Goal: Complete application form

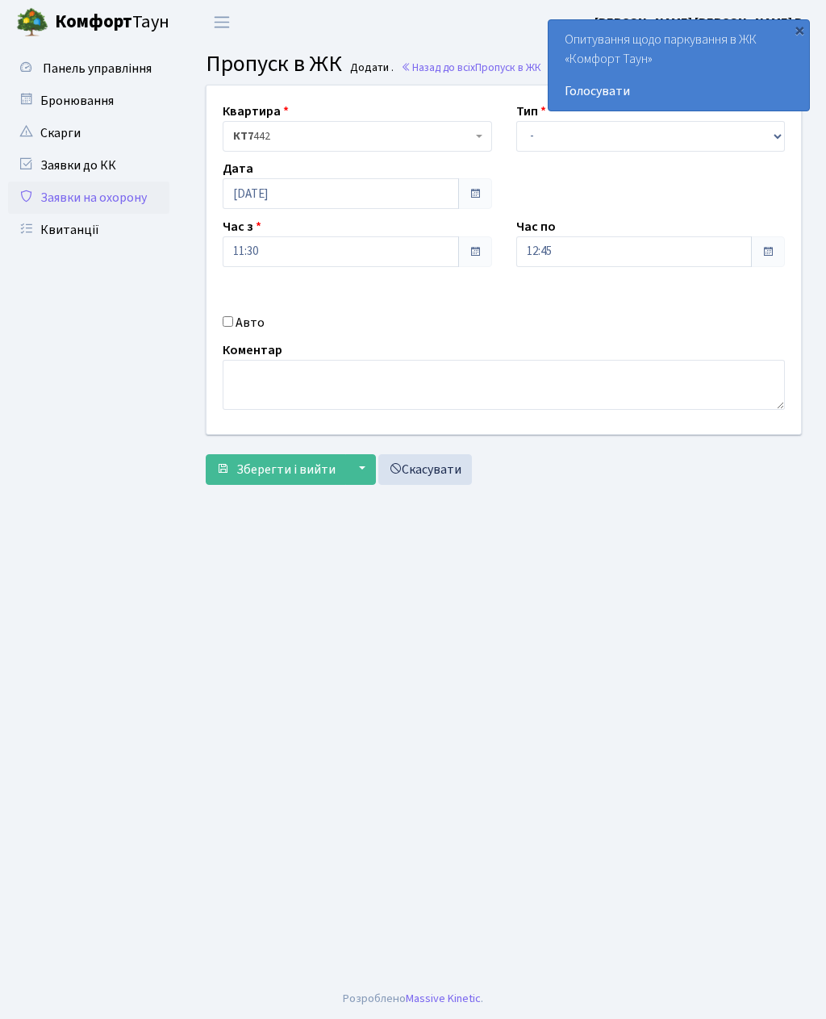
select select "3"
click at [559, 243] on input "12:45" at bounding box center [634, 251] width 236 height 31
click at [562, 303] on icon at bounding box center [561, 308] width 44 height 44
click at [561, 303] on icon at bounding box center [561, 308] width 44 height 44
click at [557, 304] on icon at bounding box center [561, 308] width 44 height 44
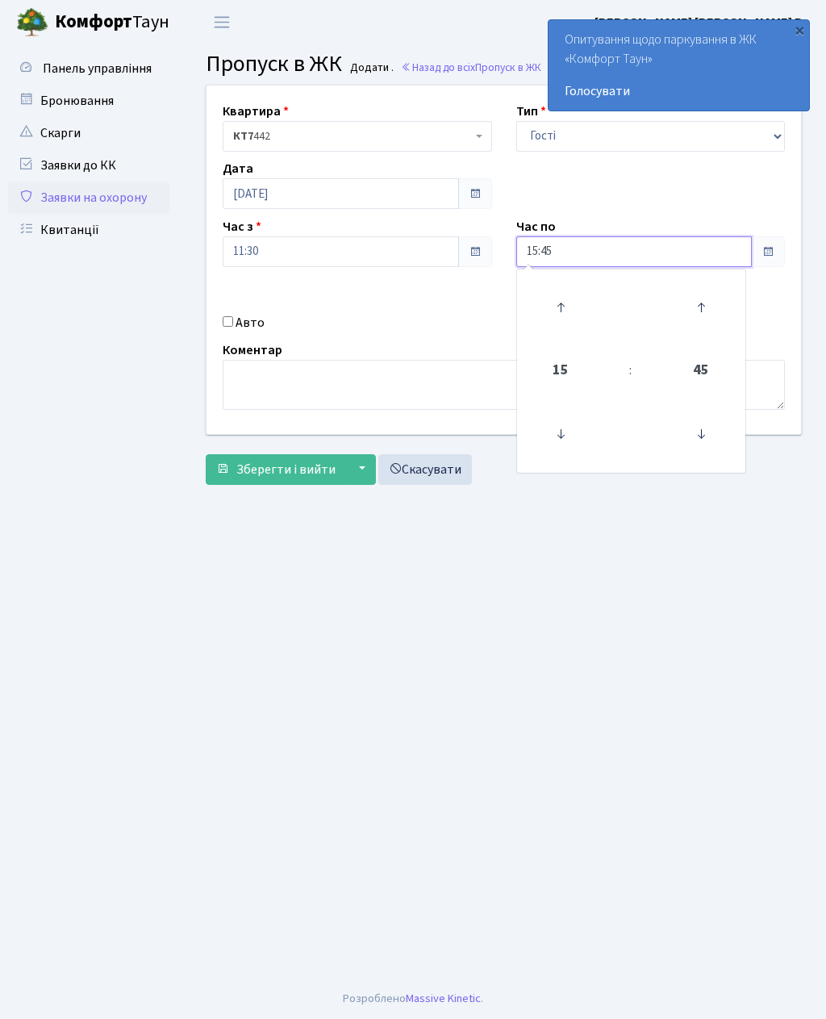
click at [553, 290] on icon at bounding box center [561, 308] width 44 height 44
click at [563, 299] on icon at bounding box center [561, 308] width 44 height 44
click at [566, 303] on icon at bounding box center [561, 308] width 44 height 44
click at [570, 291] on icon at bounding box center [561, 308] width 44 height 44
type input "19:45"
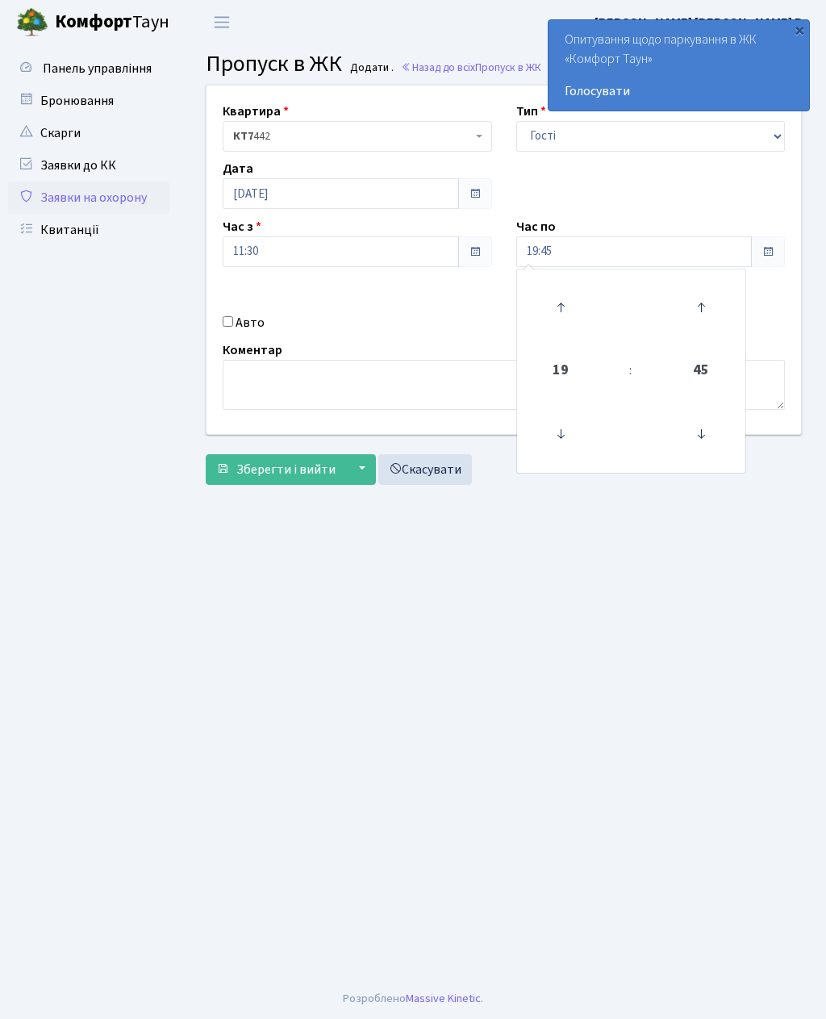
click at [402, 624] on main "Admin Пропуск в ЖК Додати Пропуск в ЖК Додати . Назад до всіх Пропуск в ЖК Квар…" at bounding box center [504, 511] width 645 height 934
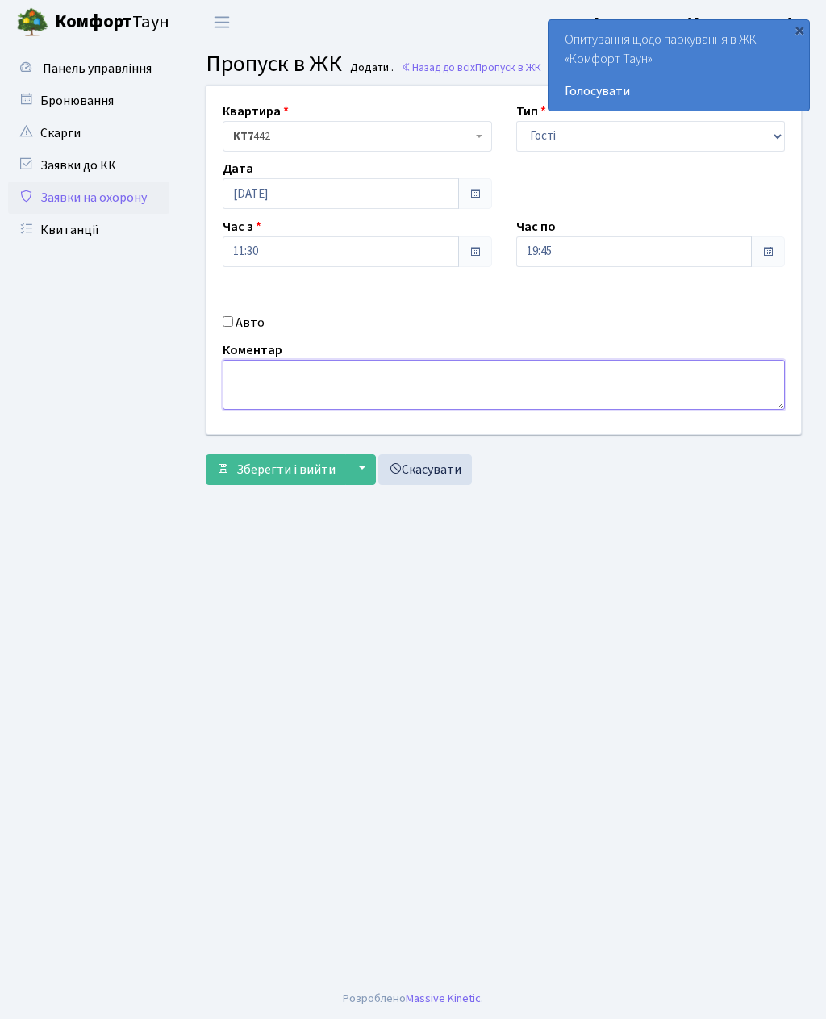
click at [242, 368] on textarea at bounding box center [504, 385] width 562 height 50
type textarea "442 клиенти"
click at [258, 475] on span "Зберегти і вийти" at bounding box center [285, 470] width 99 height 18
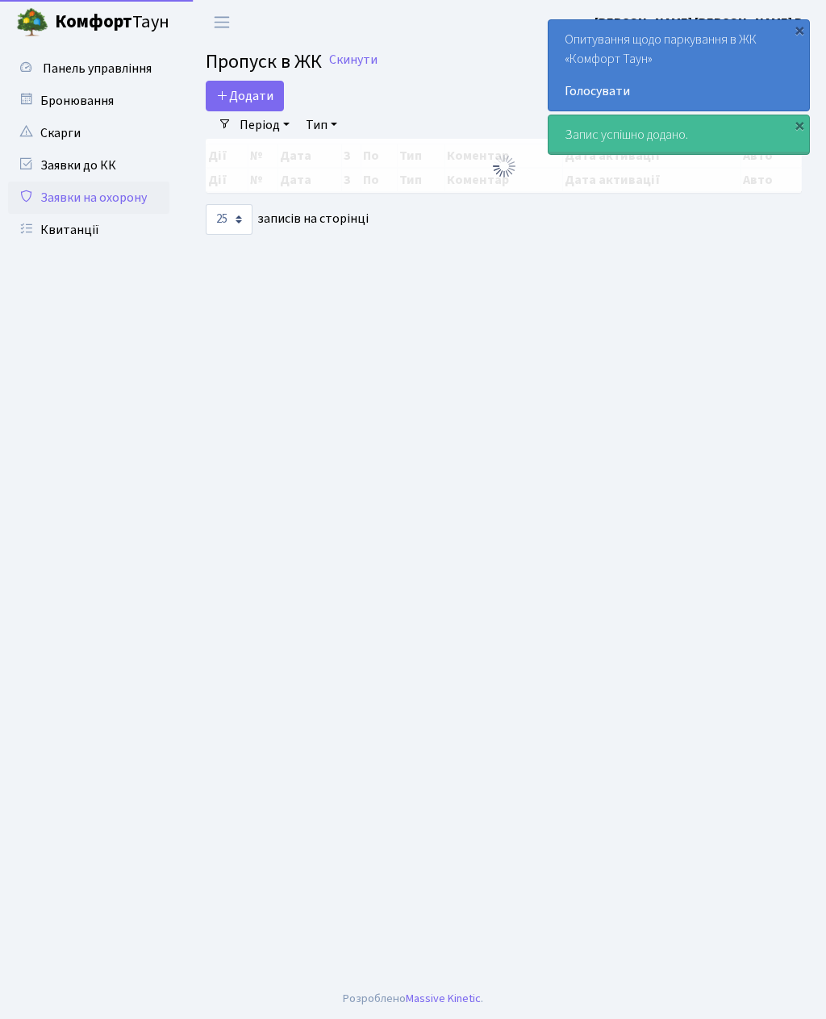
select select "25"
